Goal: Information Seeking & Learning: Learn about a topic

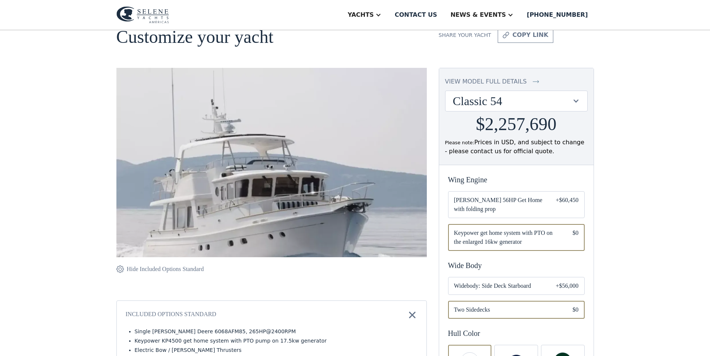
scroll to position [38, 0]
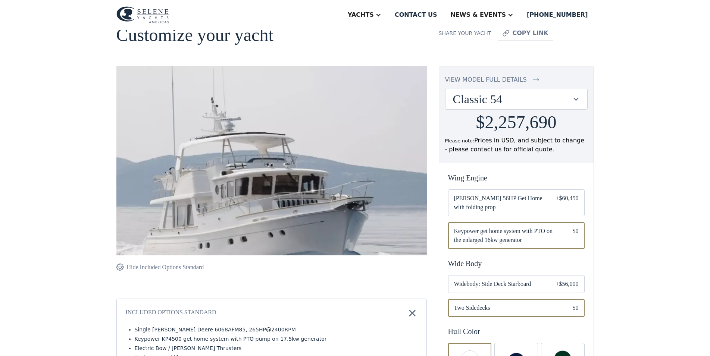
click at [524, 282] on span "Widebody: Side Deck Starboard" at bounding box center [499, 284] width 90 height 9
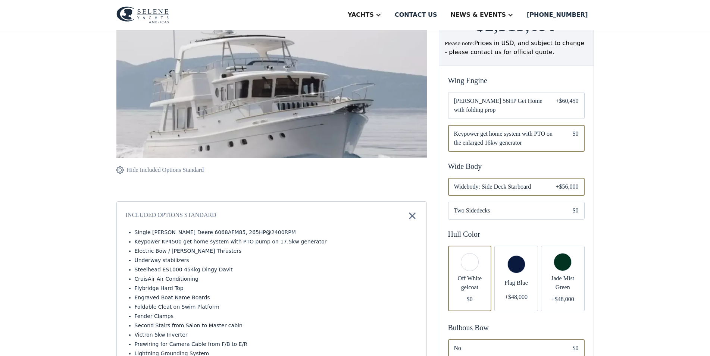
scroll to position [152, 0]
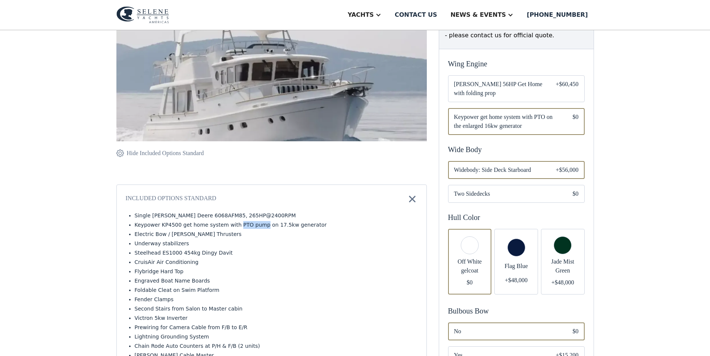
drag, startPoint x: 229, startPoint y: 226, endPoint x: 254, endPoint y: 226, distance: 25.0
click at [254, 226] on li "Keypower KP4500 get home system with PTO pump on 17.5kw generator" at bounding box center [276, 225] width 283 height 8
click at [519, 270] on div "Email Form" at bounding box center [516, 262] width 44 height 66
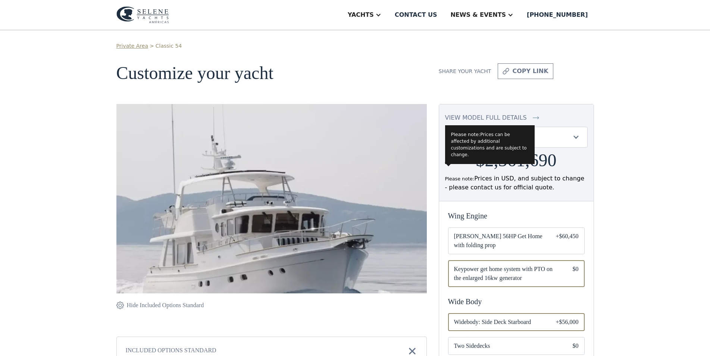
click at [579, 179] on div "Please note: Prices in USD, and subject to change - please contact us for offic…" at bounding box center [516, 183] width 143 height 18
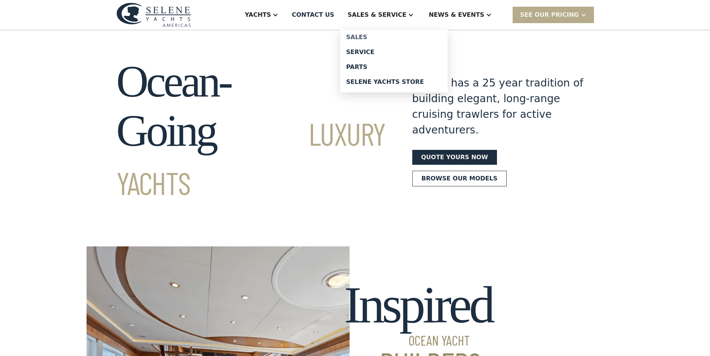
click at [388, 37] on div "Sales" at bounding box center [394, 37] width 96 height 6
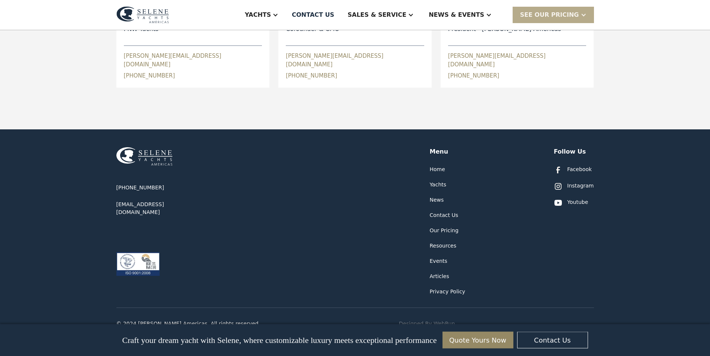
scroll to position [420, 0]
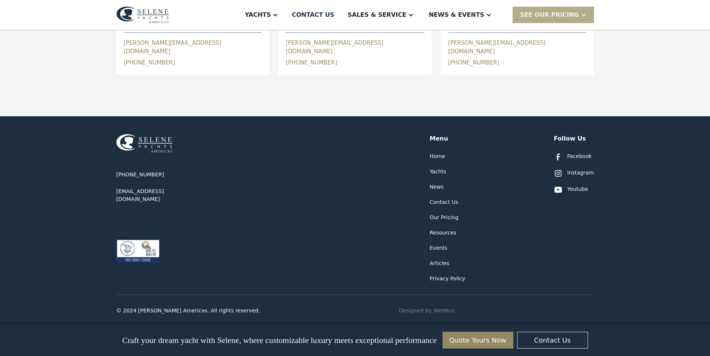
click at [435, 230] on div "Resources" at bounding box center [443, 233] width 27 height 8
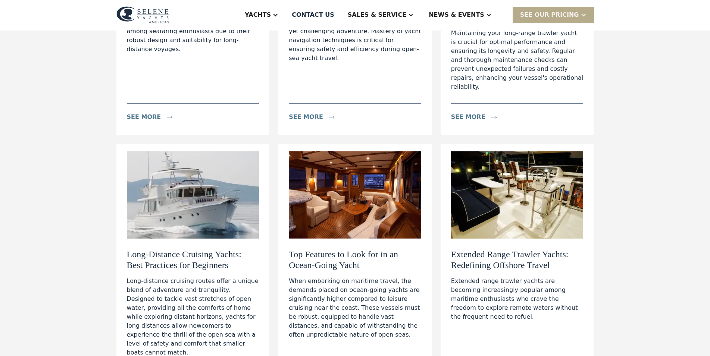
scroll to position [266, 0]
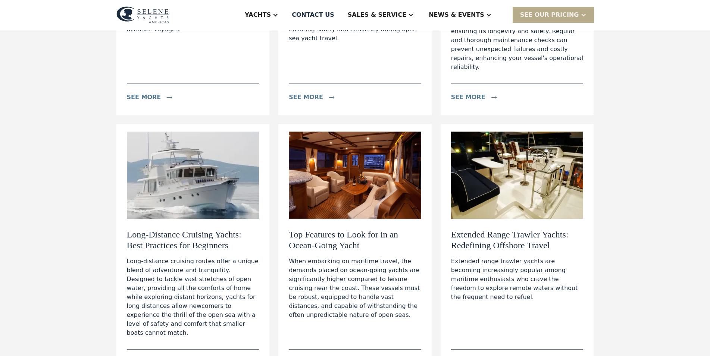
click at [310, 230] on h2 "Top Features to Look for in an Ocean-Going Yacht" at bounding box center [355, 240] width 132 height 22
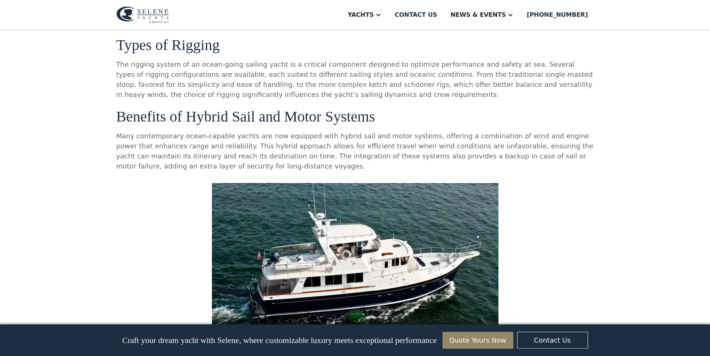
scroll to position [2588, 0]
